Goal: Navigation & Orientation: Find specific page/section

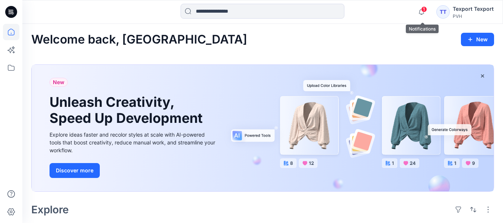
click at [426, 7] on span "1" at bounding box center [424, 9] width 6 height 6
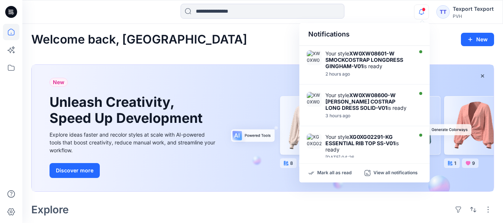
click at [387, 36] on div "Notifications" at bounding box center [364, 34] width 130 height 23
click at [272, 44] on div "Welcome back, [GEOGRAPHIC_DATA] New" at bounding box center [262, 40] width 462 height 14
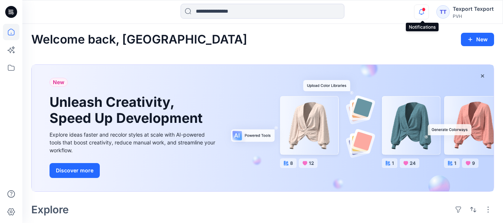
click at [422, 12] on icon "button" at bounding box center [421, 11] width 14 height 15
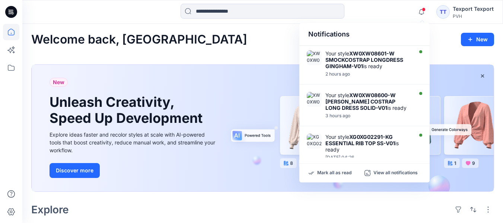
click at [261, 45] on div "Welcome back, Texport New" at bounding box center [262, 40] width 462 height 14
